Goal: Check status: Check status

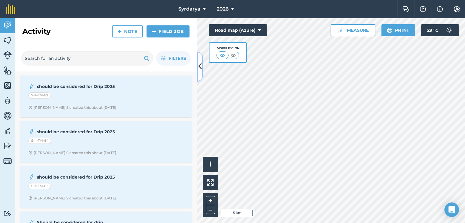
click at [200, 62] on icon at bounding box center [199, 66] width 3 height 11
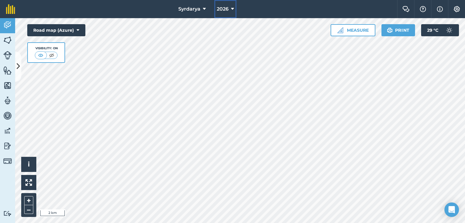
click at [233, 8] on icon at bounding box center [232, 8] width 3 height 7
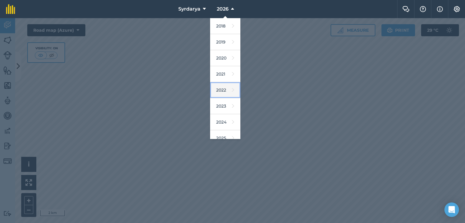
click at [222, 90] on link "2022" at bounding box center [225, 90] width 30 height 16
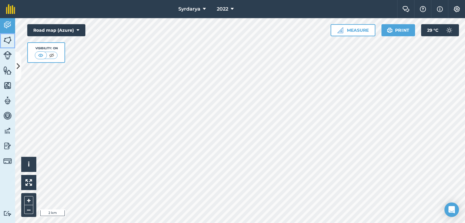
click at [10, 39] on img at bounding box center [7, 40] width 8 height 9
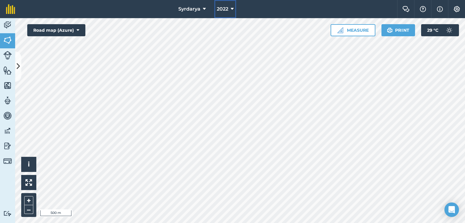
click at [226, 10] on span "2022" at bounding box center [223, 8] width 12 height 7
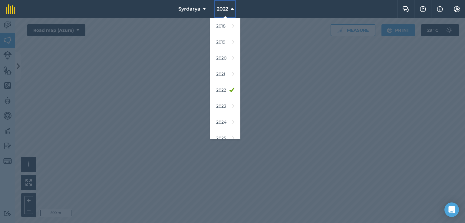
scroll to position [28, 0]
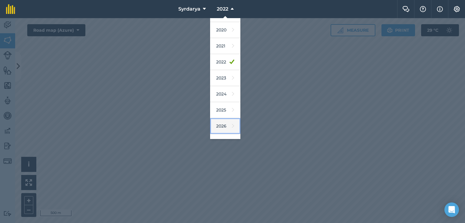
click at [223, 124] on link "2026" at bounding box center [225, 126] width 30 height 16
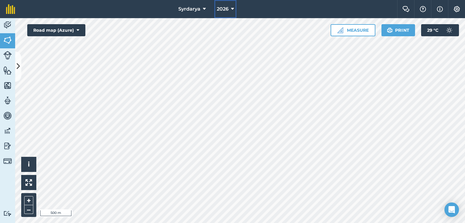
click at [231, 7] on icon at bounding box center [232, 8] width 3 height 7
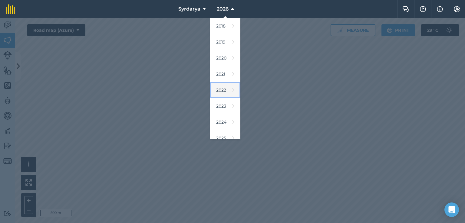
click at [224, 90] on link "2022" at bounding box center [225, 90] width 30 height 16
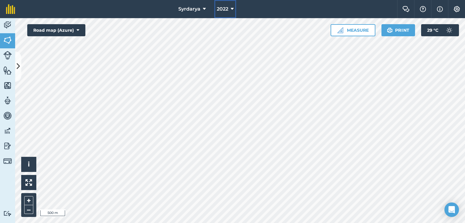
click at [231, 8] on icon at bounding box center [232, 8] width 3 height 7
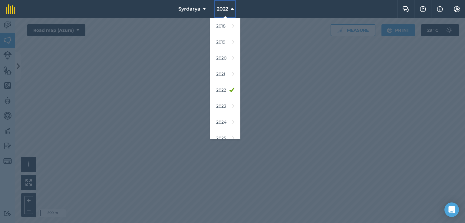
scroll to position [39, 0]
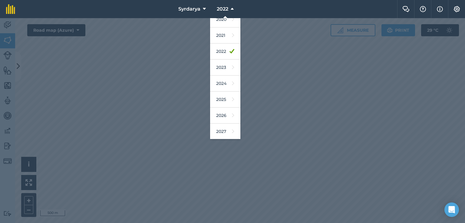
click at [256, 135] on div at bounding box center [232, 120] width 465 height 205
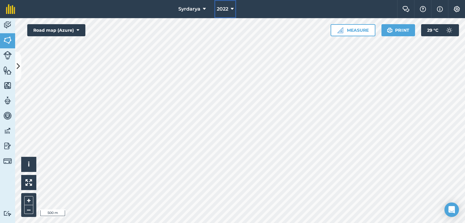
click at [227, 10] on span "2022" at bounding box center [223, 8] width 12 height 7
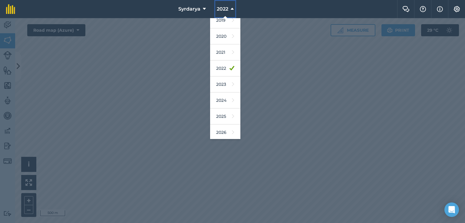
scroll to position [23, 0]
click at [223, 127] on link "2026" at bounding box center [225, 131] width 30 height 16
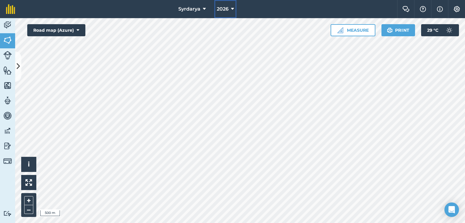
drag, startPoint x: 230, startPoint y: 9, endPoint x: 230, endPoint y: 17, distance: 8.5
click at [230, 9] on button "2026" at bounding box center [225, 9] width 22 height 18
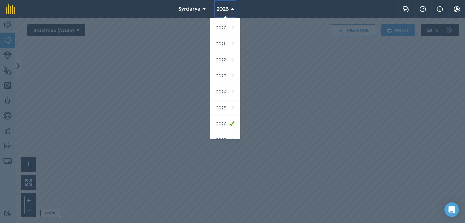
scroll to position [30, 0]
click at [224, 123] on link "2026" at bounding box center [225, 124] width 30 height 16
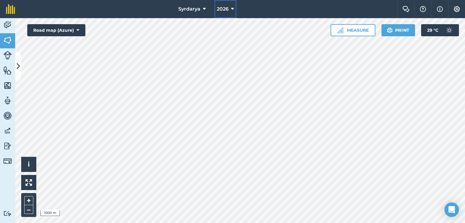
click at [228, 8] on span "2026" at bounding box center [223, 8] width 12 height 7
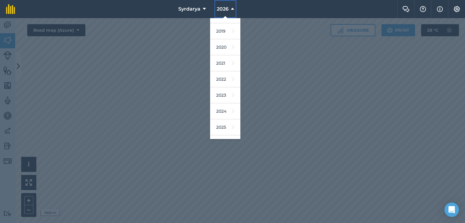
scroll to position [10, 0]
click at [223, 82] on link "2022" at bounding box center [225, 80] width 30 height 16
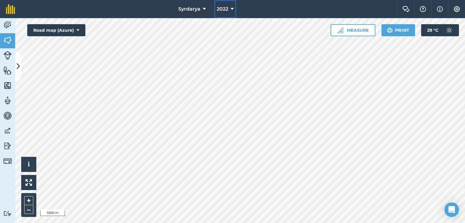
click at [229, 11] on button "2022" at bounding box center [225, 9] width 22 height 18
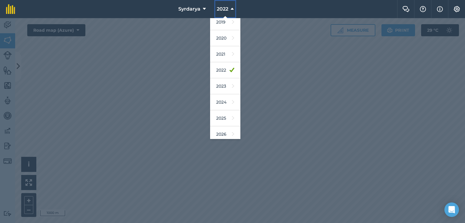
scroll to position [23, 0]
click at [232, 132] on icon at bounding box center [233, 131] width 2 height 8
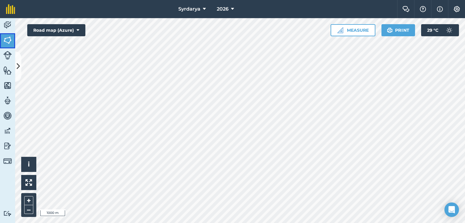
click at [8, 44] on img at bounding box center [7, 40] width 8 height 9
click at [227, 9] on span "2026" at bounding box center [223, 8] width 12 height 7
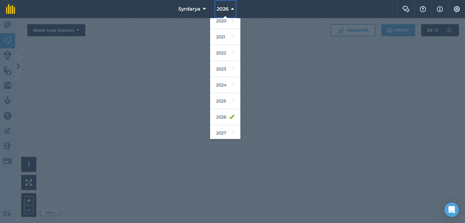
scroll to position [39, 0]
click at [225, 49] on link "2022" at bounding box center [225, 52] width 30 height 16
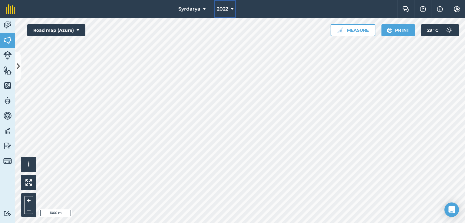
click at [233, 8] on icon at bounding box center [232, 8] width 3 height 7
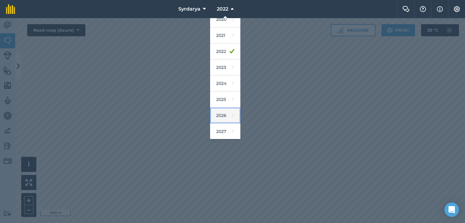
click at [226, 117] on link "2026" at bounding box center [225, 116] width 30 height 16
